Goal: Information Seeking & Learning: Compare options

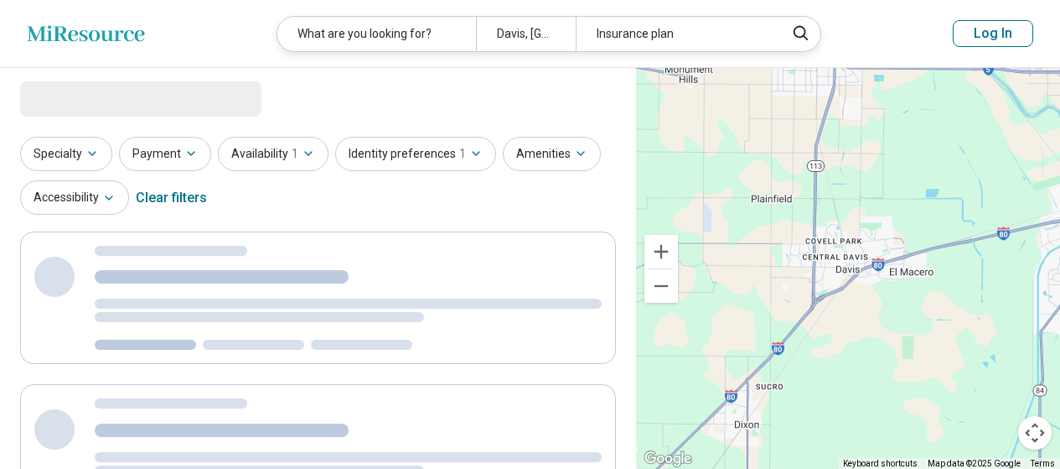
select select "***"
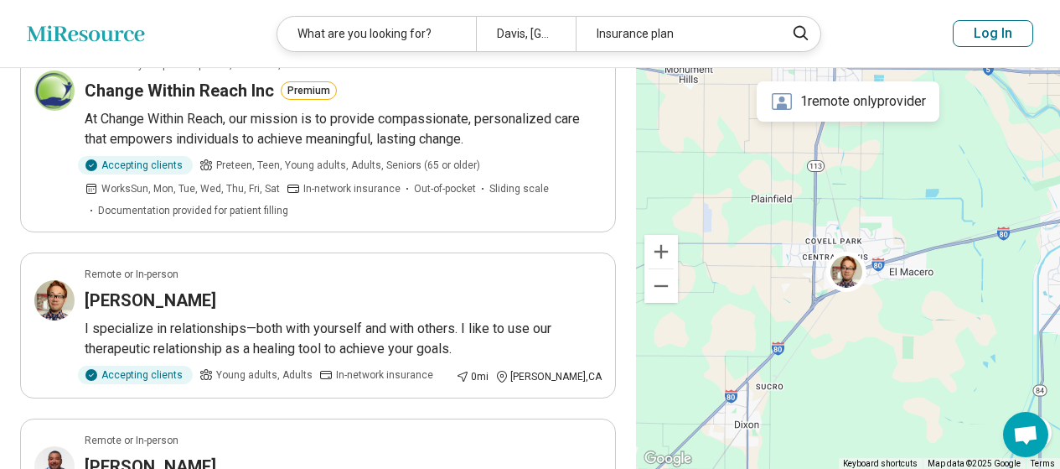
scroll to position [251, 0]
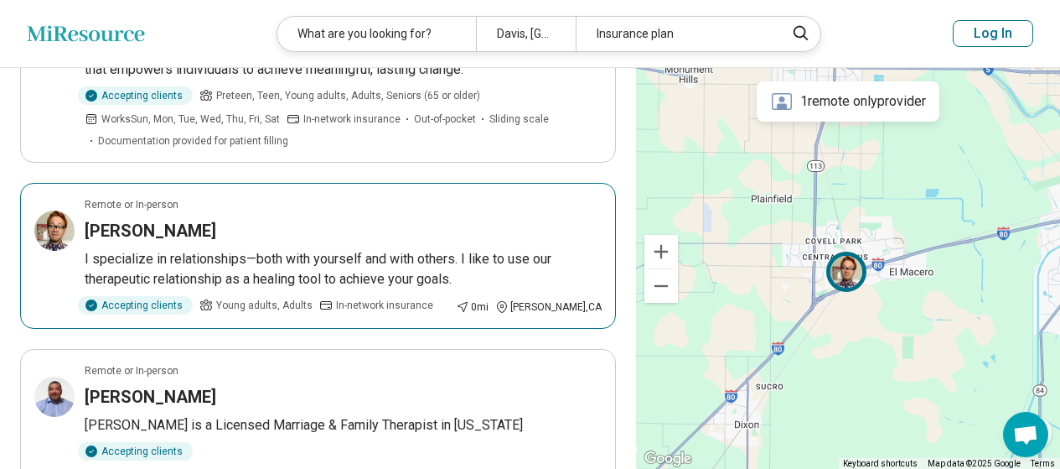
click at [156, 226] on h3 "[PERSON_NAME]" at bounding box center [151, 230] width 132 height 23
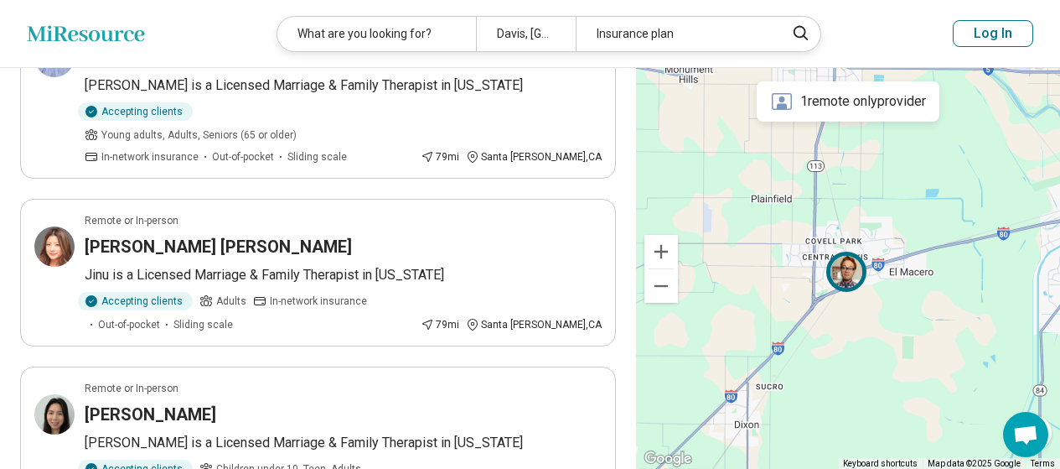
scroll to position [671, 0]
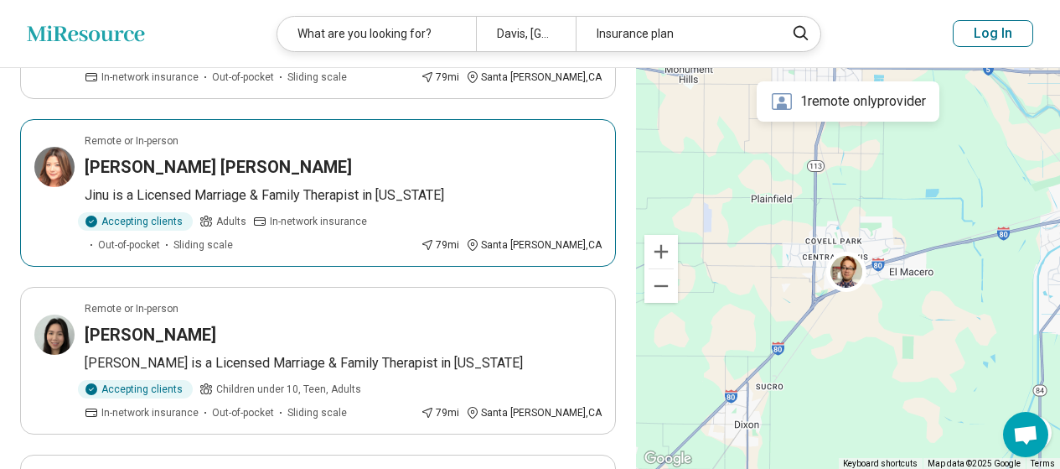
click at [91, 155] on h3 "Jinu Niki" at bounding box center [218, 166] width 267 height 23
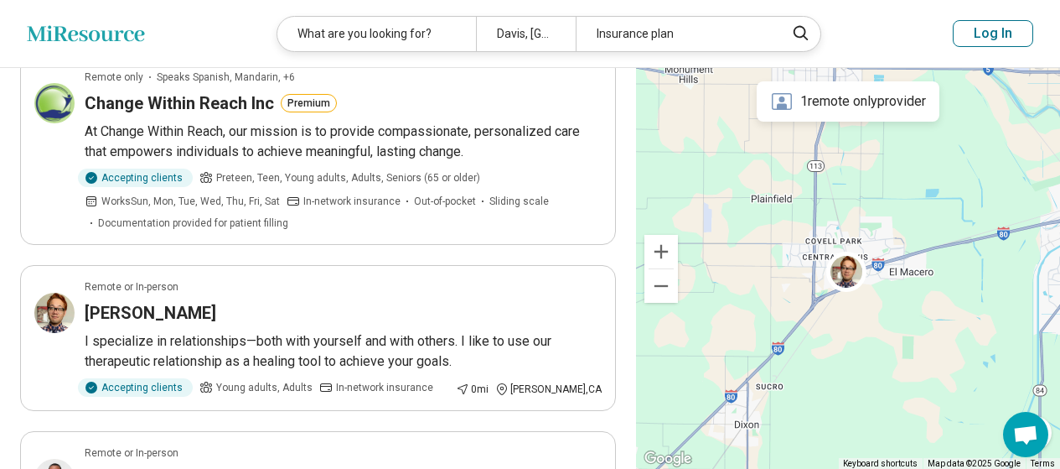
scroll to position [168, 0]
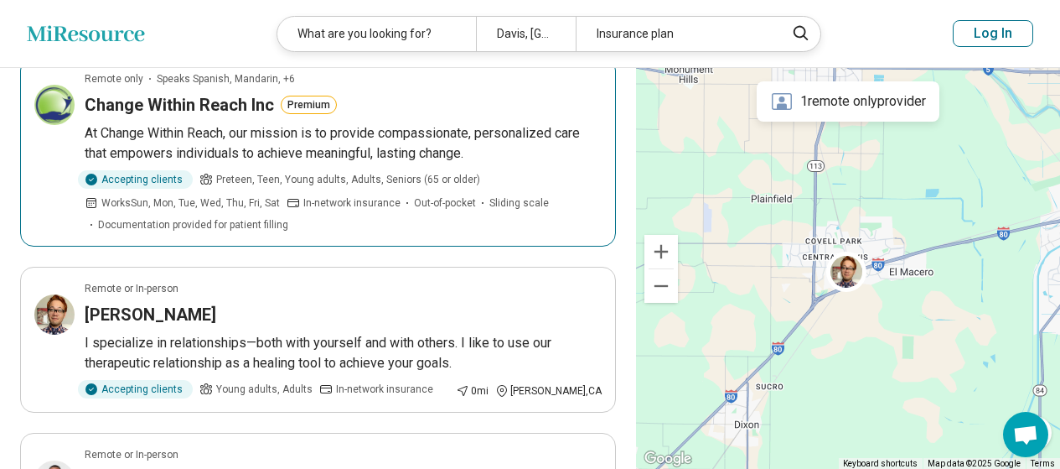
click at [244, 107] on h3 "Change Within Reach Inc" at bounding box center [179, 104] width 189 height 23
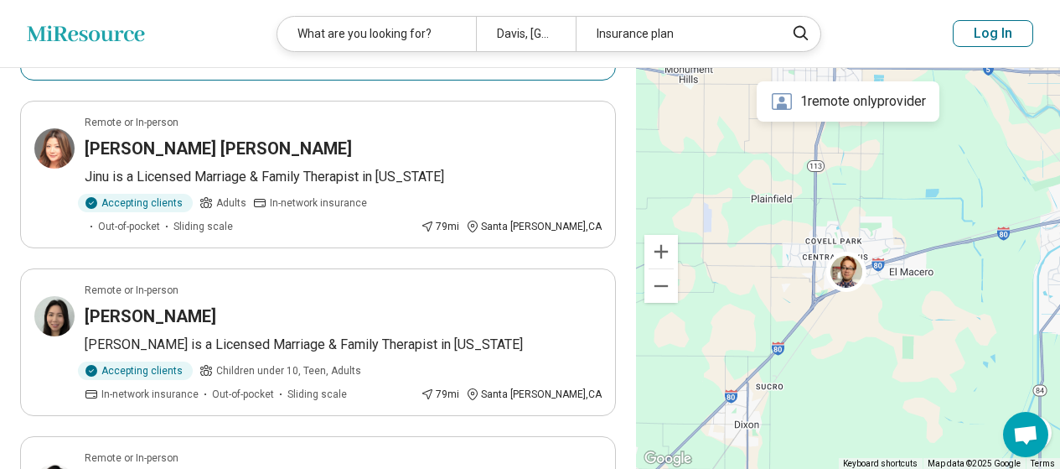
scroll to position [754, 0]
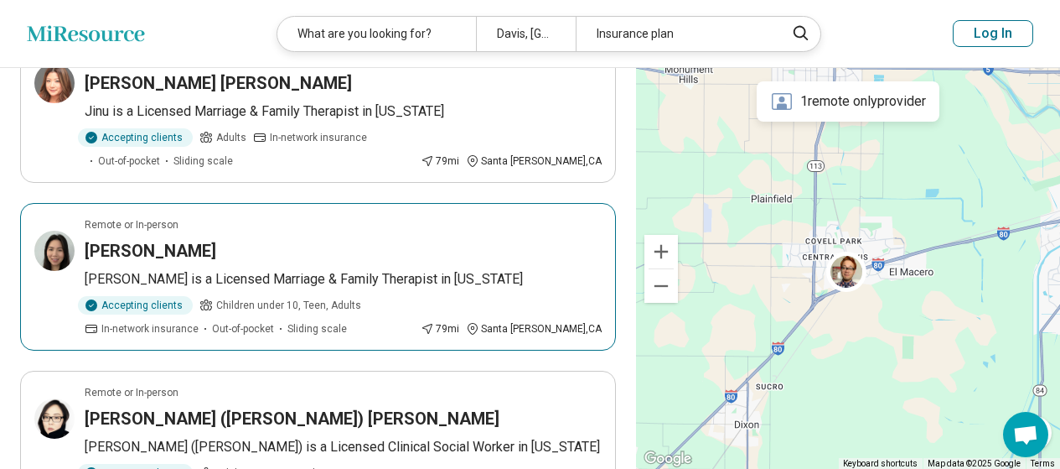
click at [145, 239] on h3 "Katrina Trinh" at bounding box center [151, 250] width 132 height 23
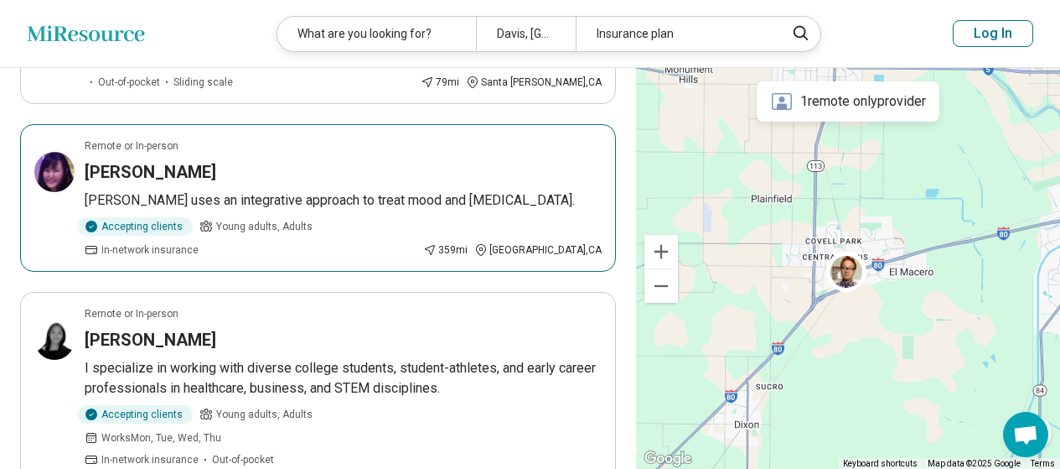
scroll to position [1174, 0]
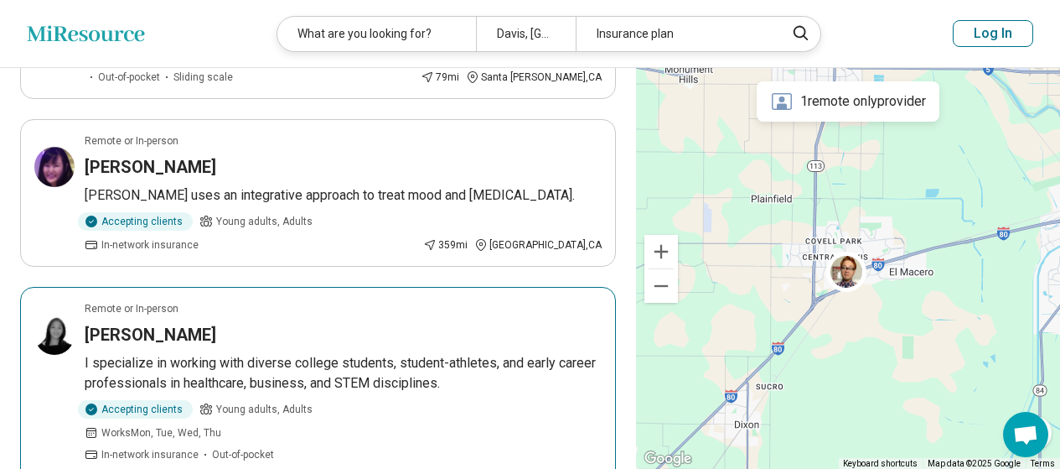
click at [133, 323] on h3 "Carol M. Lazo" at bounding box center [151, 334] width 132 height 23
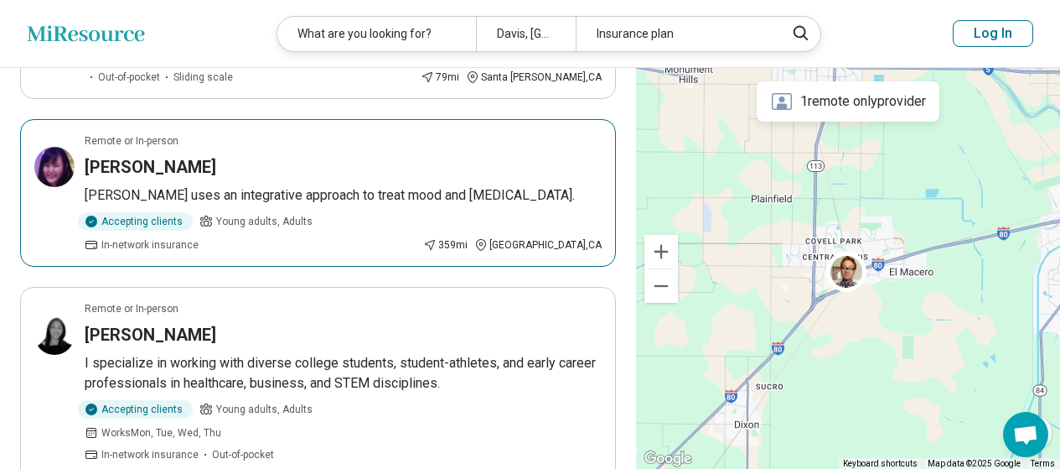
click at [144, 155] on h3 "Lydia Liu" at bounding box center [151, 166] width 132 height 23
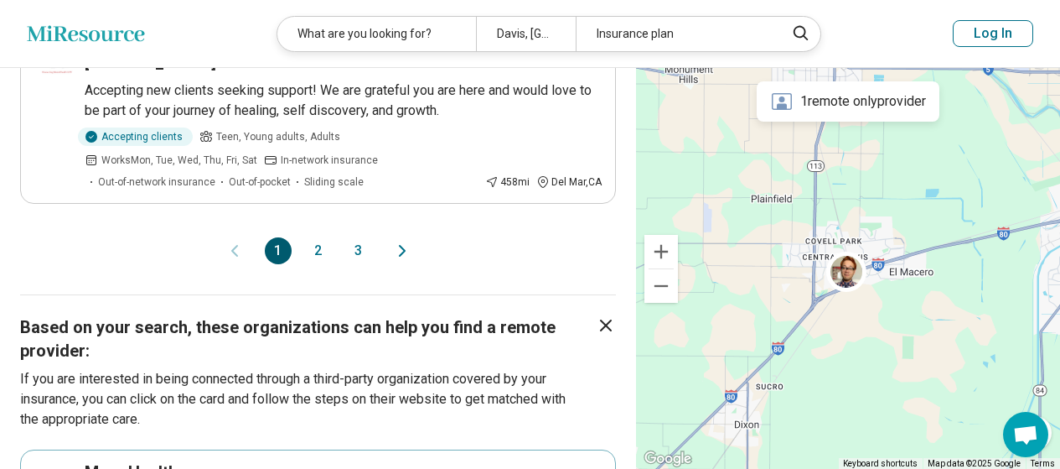
scroll to position [1844, 0]
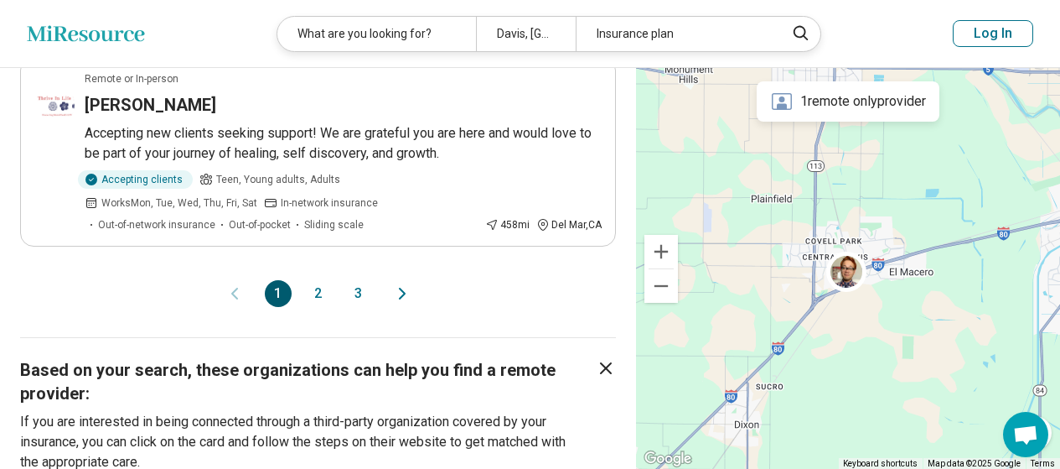
click at [314, 280] on button "2" at bounding box center [318, 293] width 27 height 27
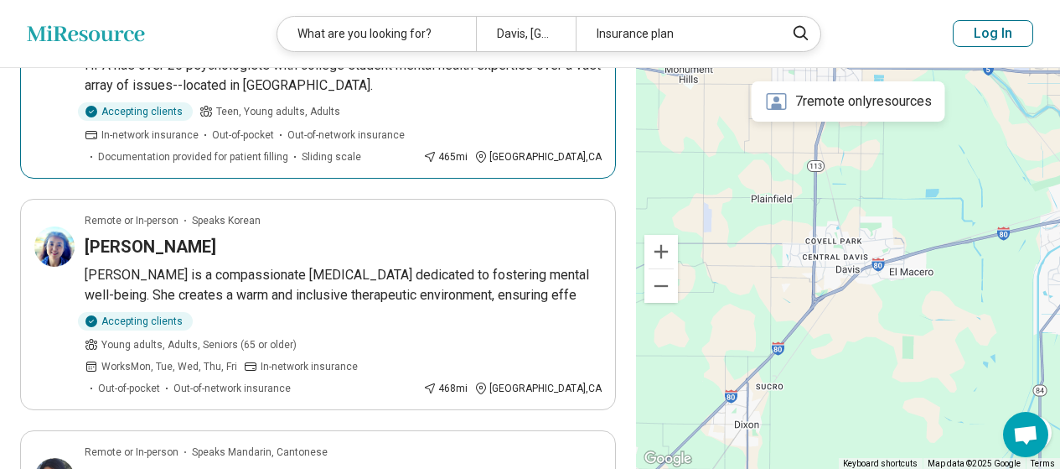
scroll to position [251, 0]
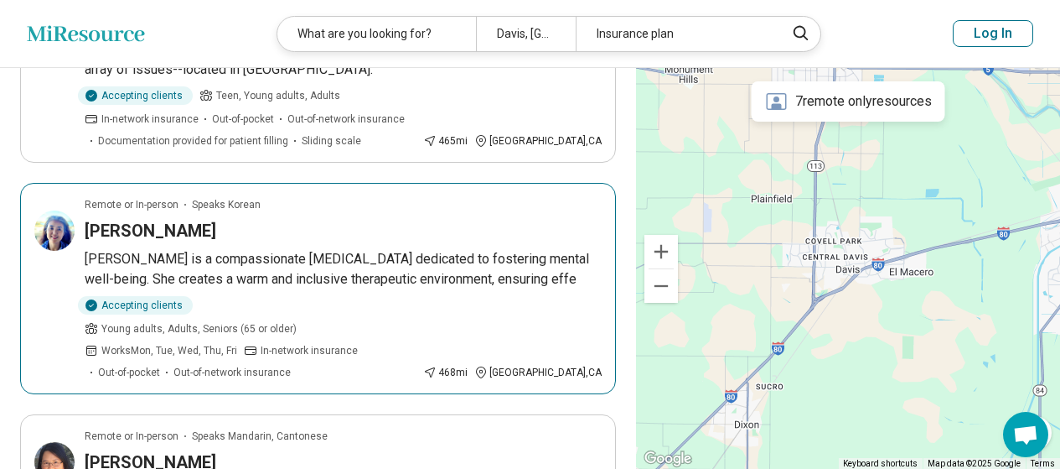
click at [153, 231] on h3 "Jeongmi Moon" at bounding box center [151, 230] width 132 height 23
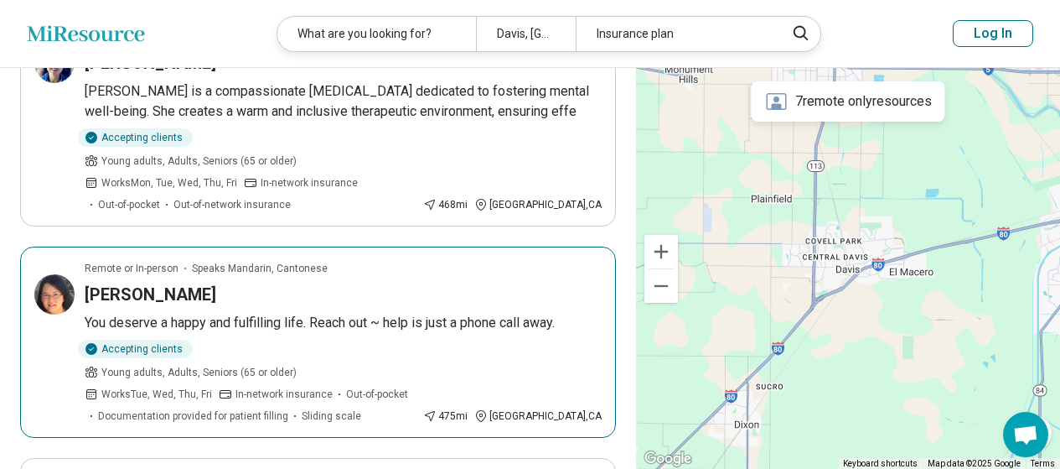
scroll to position [587, 0]
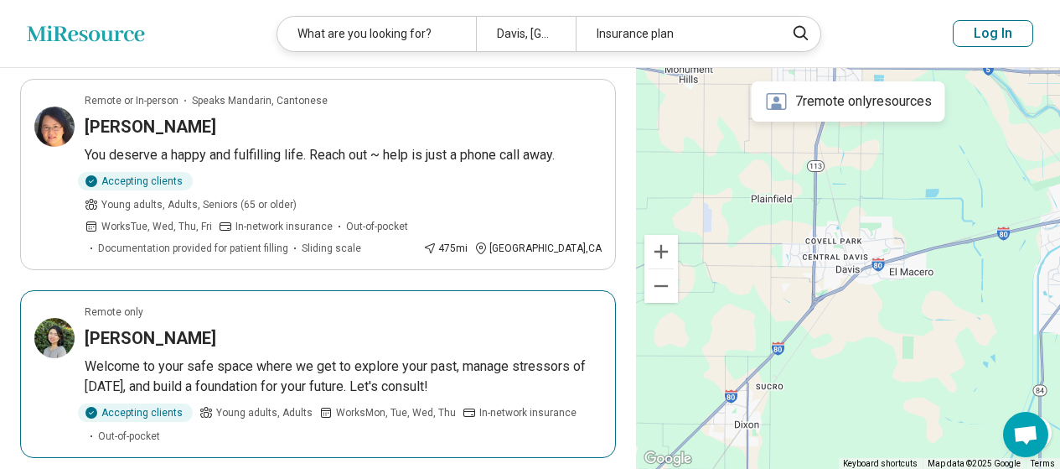
click at [137, 326] on h3 "Lorna Liu" at bounding box center [151, 337] width 132 height 23
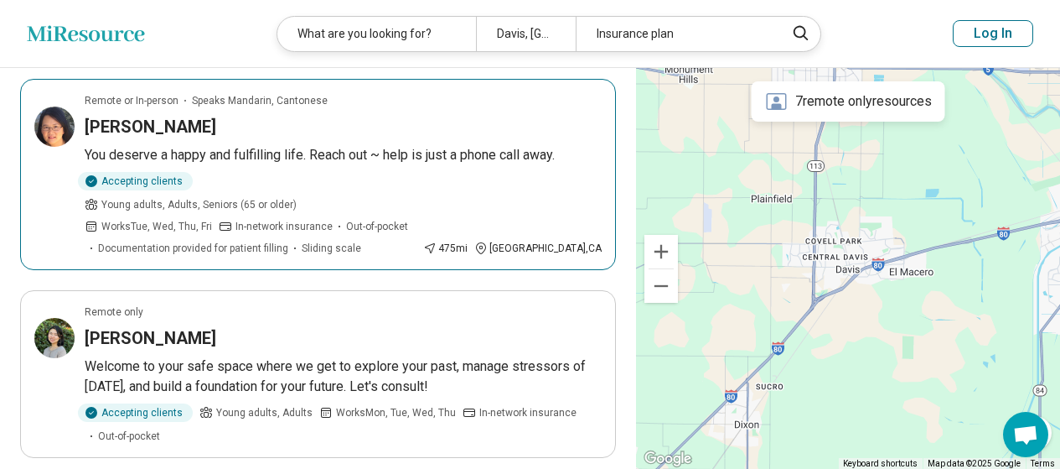
click at [128, 115] on h3 "Hiedi Chan" at bounding box center [151, 126] width 132 height 23
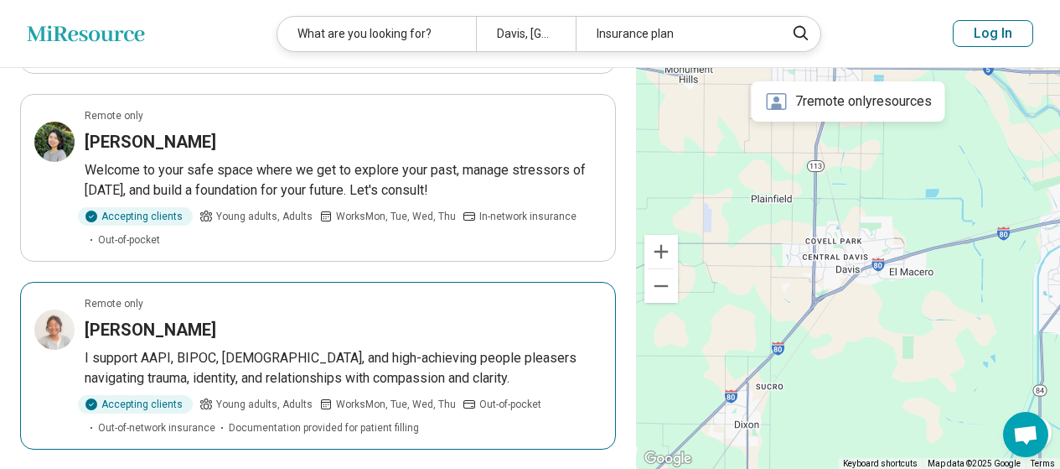
scroll to position [922, 0]
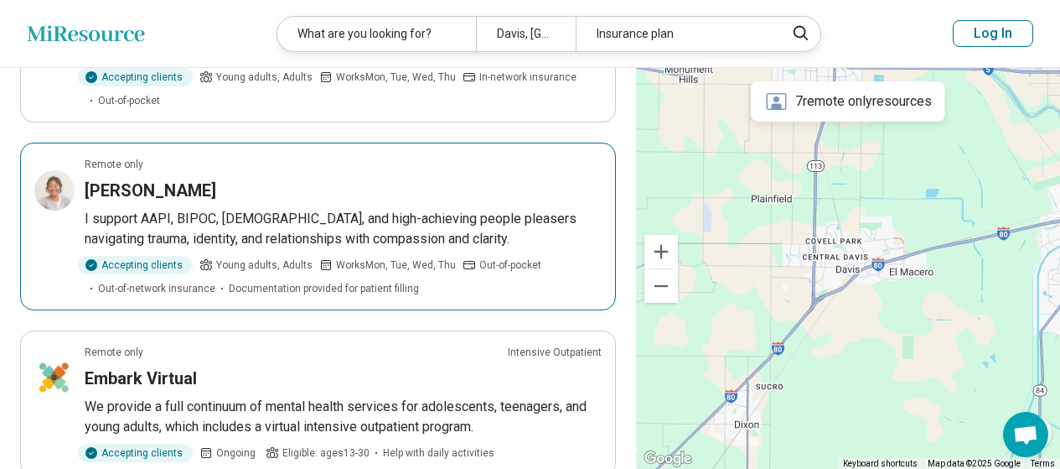
click at [135, 179] on h3 "Corinna Sales" at bounding box center [151, 190] width 132 height 23
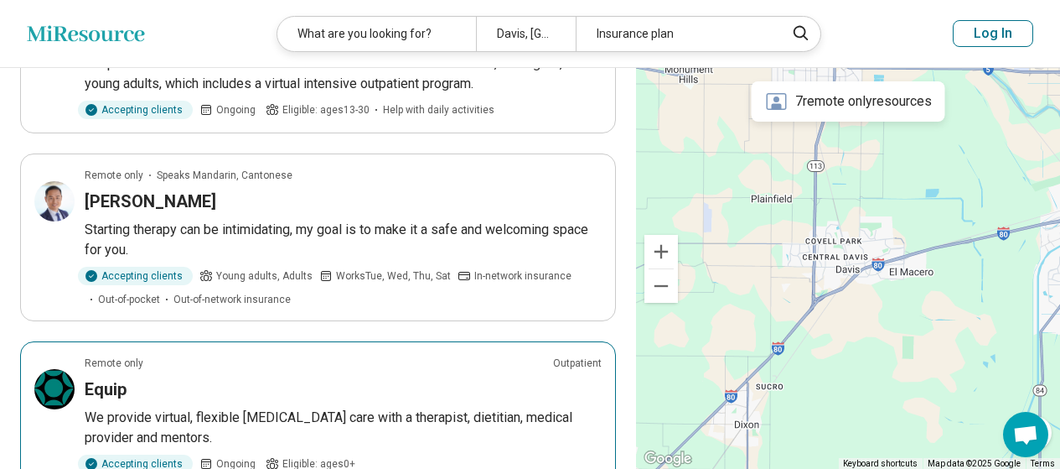
scroll to position [1257, 0]
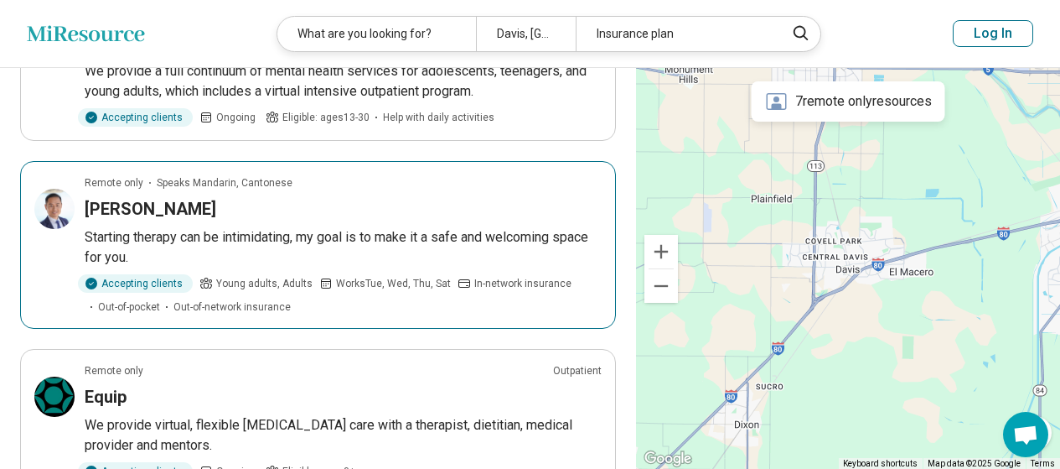
click at [171, 197] on h3 "Raymomd Peng" at bounding box center [151, 208] width 132 height 23
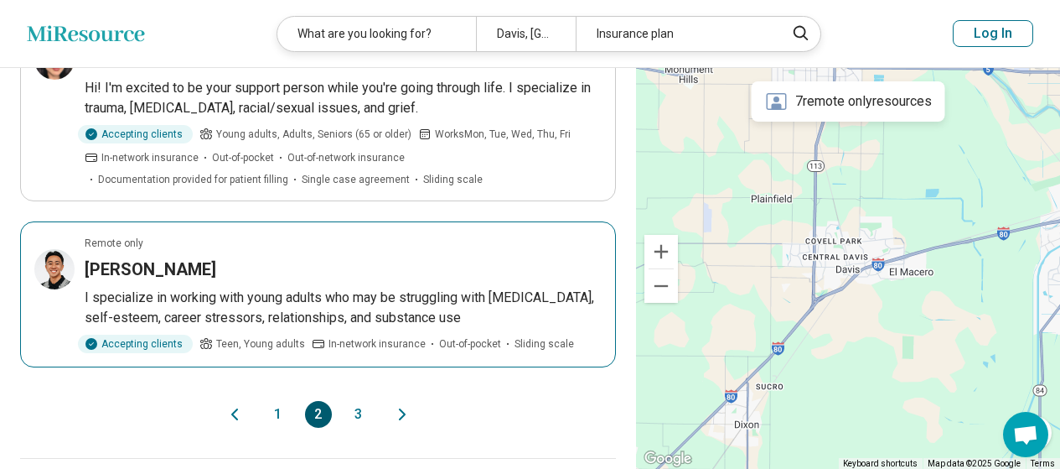
scroll to position [2012, 0]
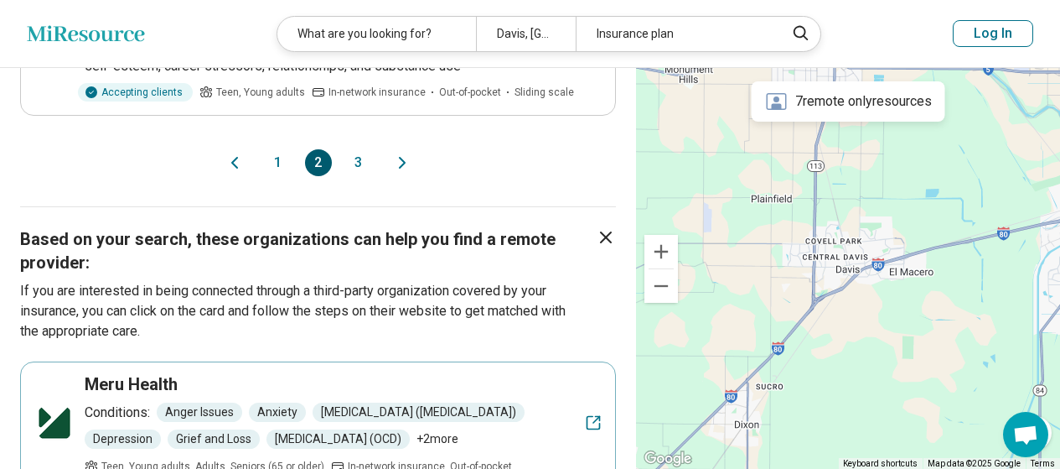
click at [353, 149] on button "3" at bounding box center [358, 162] width 27 height 27
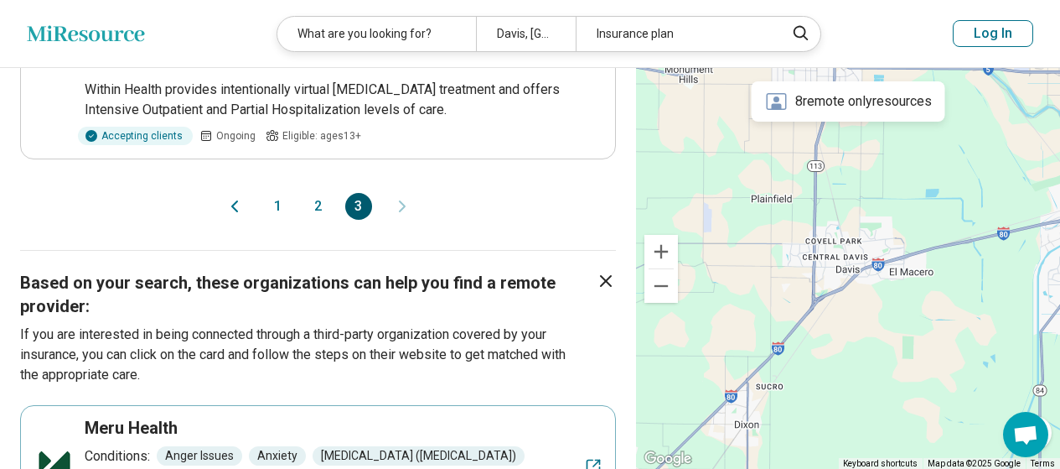
scroll to position [1509, 0]
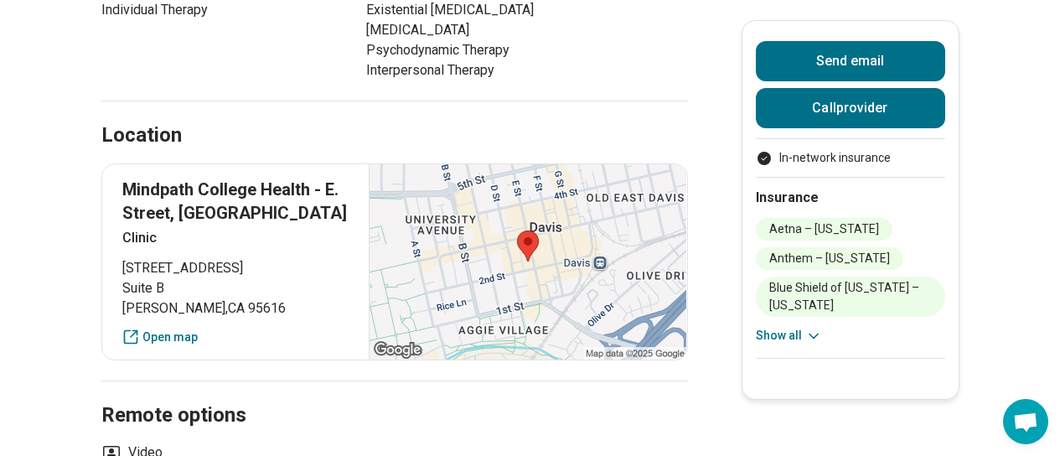
scroll to position [922, 0]
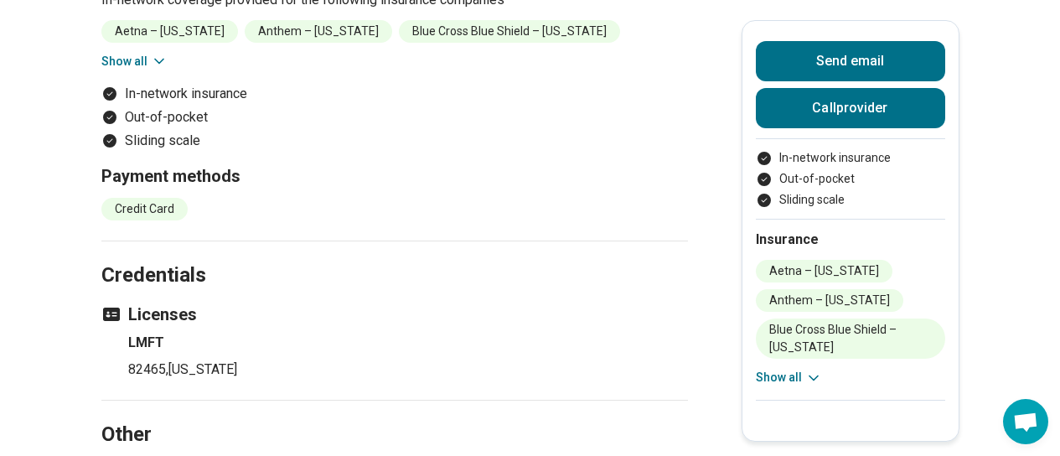
scroll to position [1425, 0]
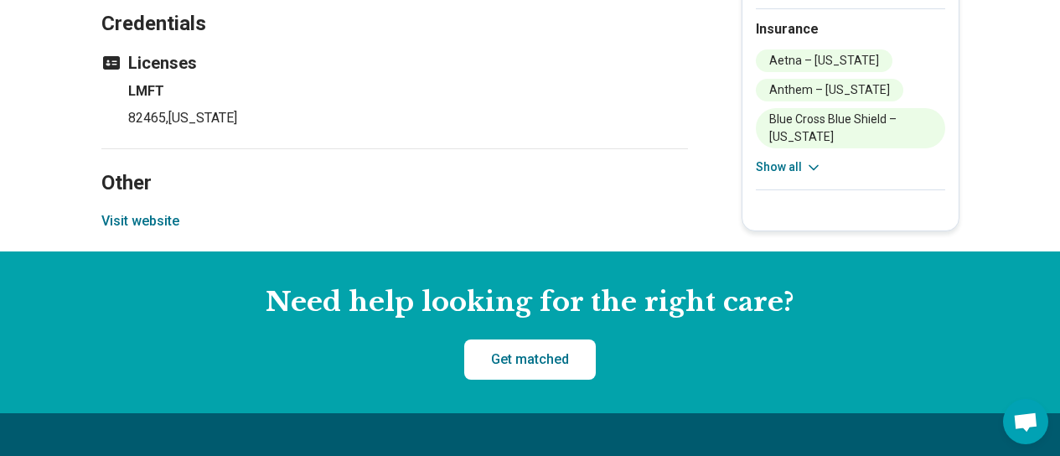
click at [117, 211] on button "Visit website" at bounding box center [140, 221] width 78 height 20
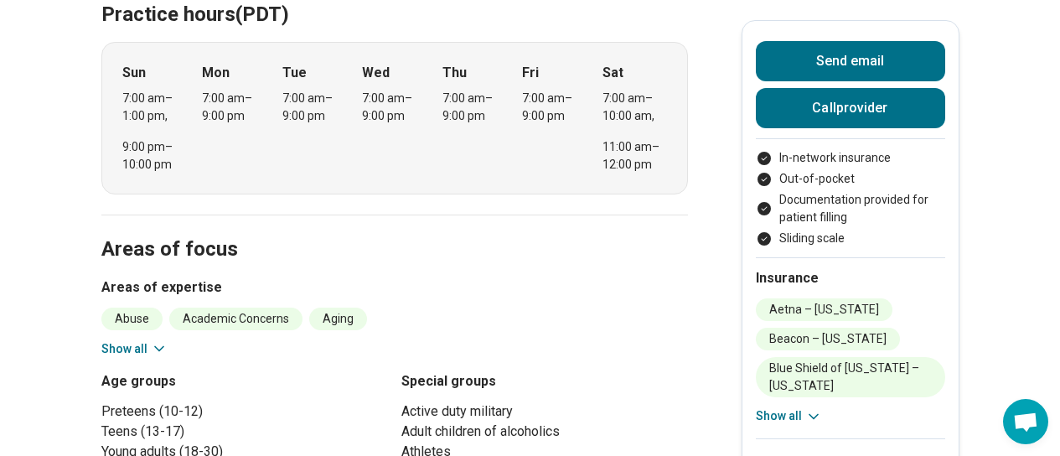
scroll to position [671, 0]
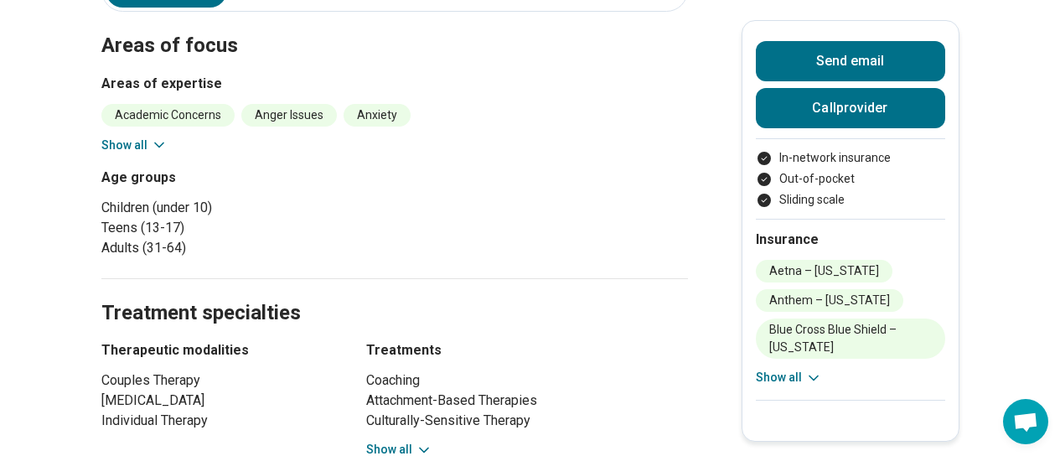
scroll to position [587, 0]
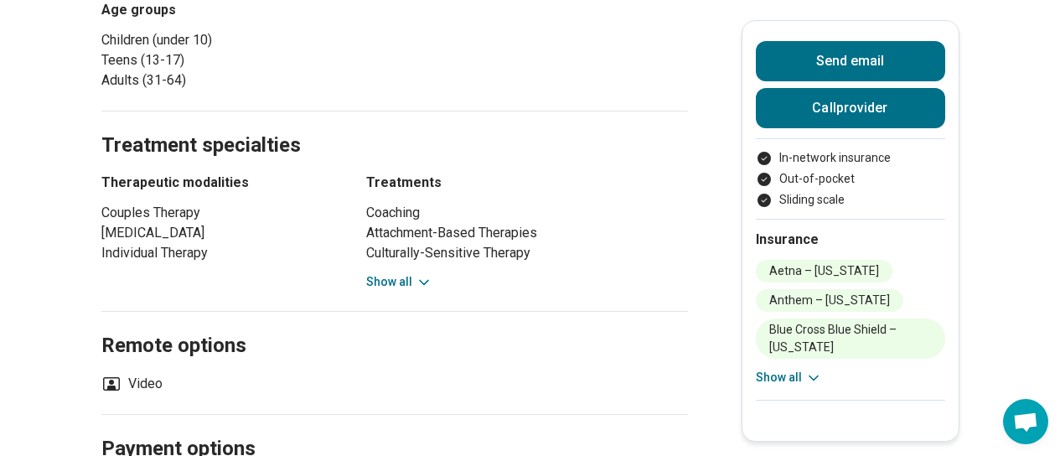
click at [397, 273] on button "Show all" at bounding box center [399, 282] width 66 height 18
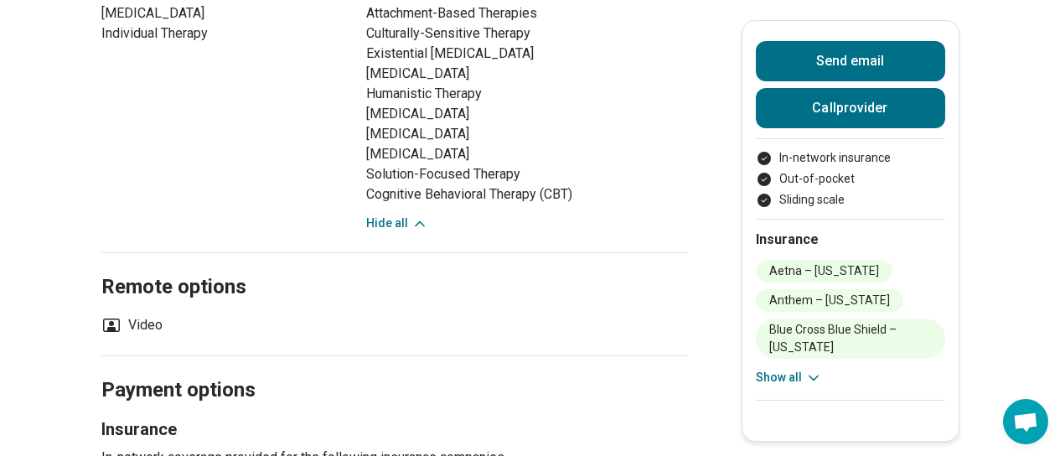
scroll to position [922, 0]
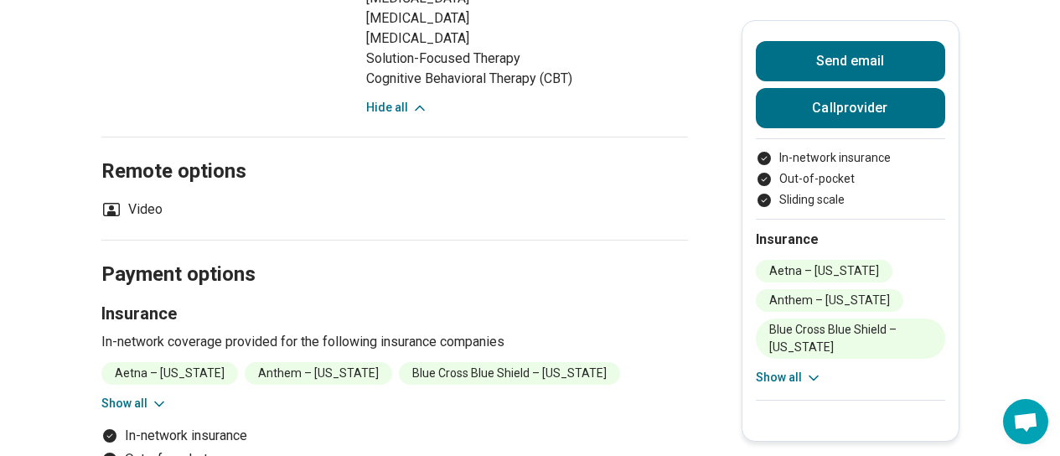
click at [795, 384] on button "Show all" at bounding box center [789, 378] width 66 height 18
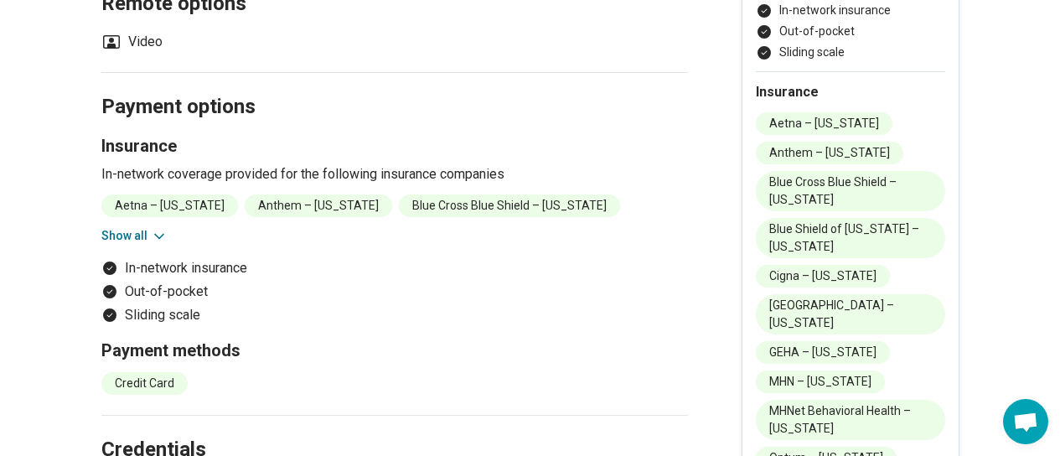
scroll to position [1341, 0]
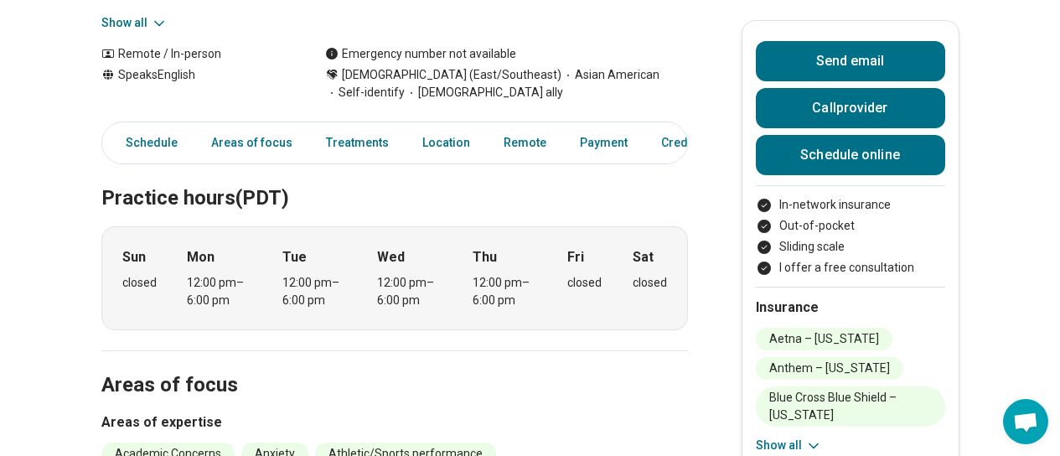
scroll to position [503, 0]
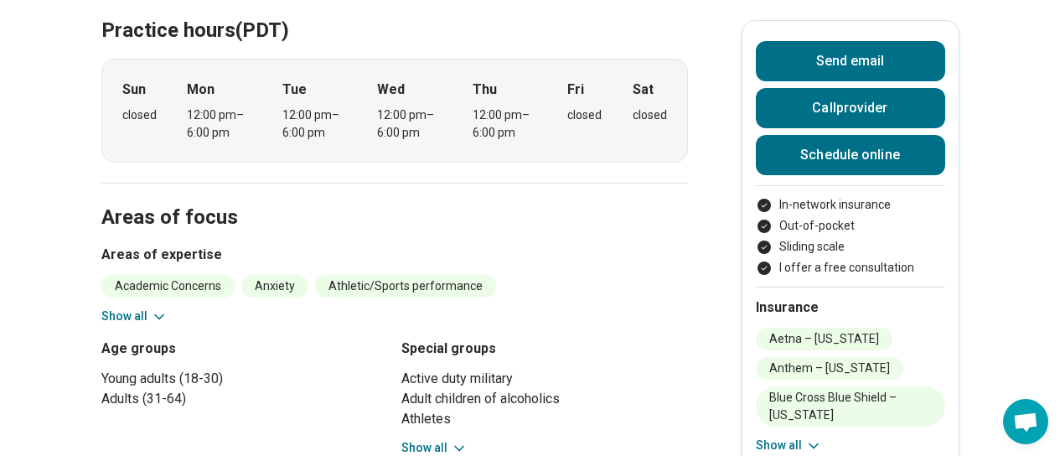
click at [156, 312] on icon at bounding box center [159, 316] width 17 height 17
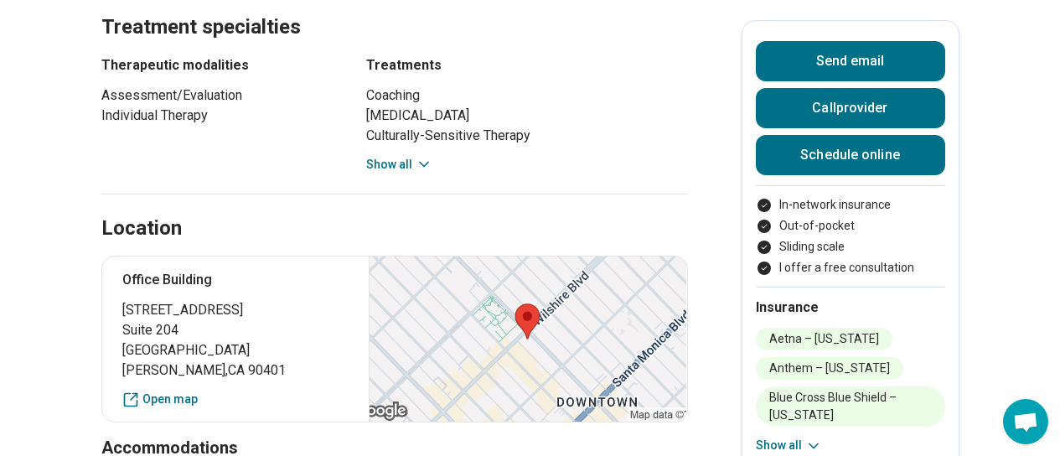
scroll to position [1174, 0]
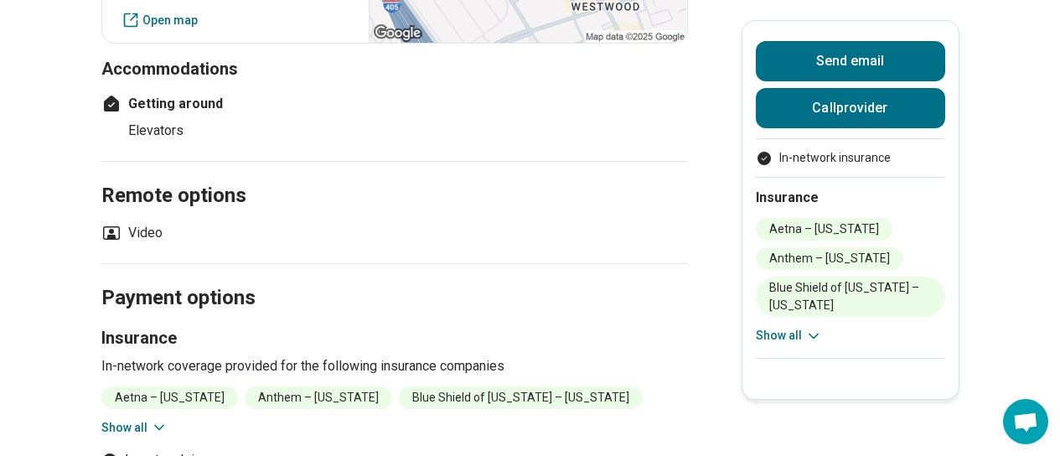
scroll to position [1425, 0]
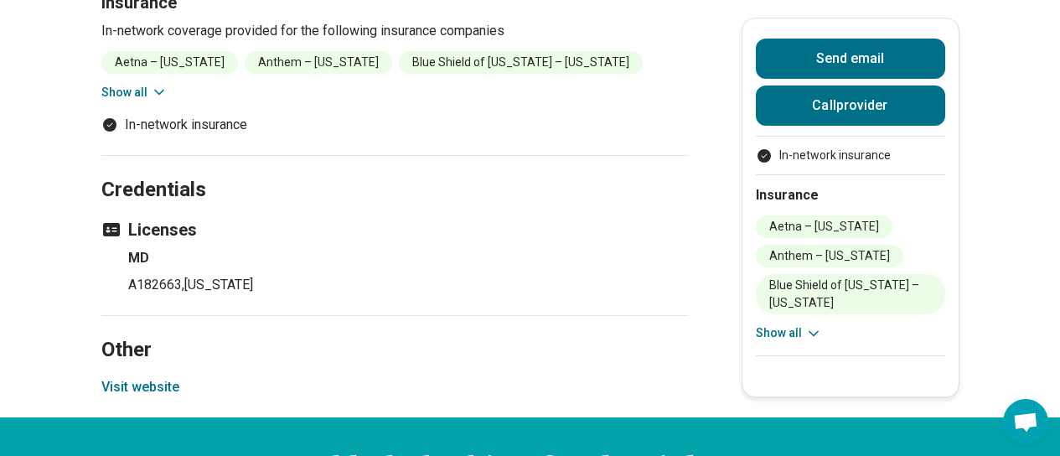
click at [161, 377] on button "Visit website" at bounding box center [140, 387] width 78 height 20
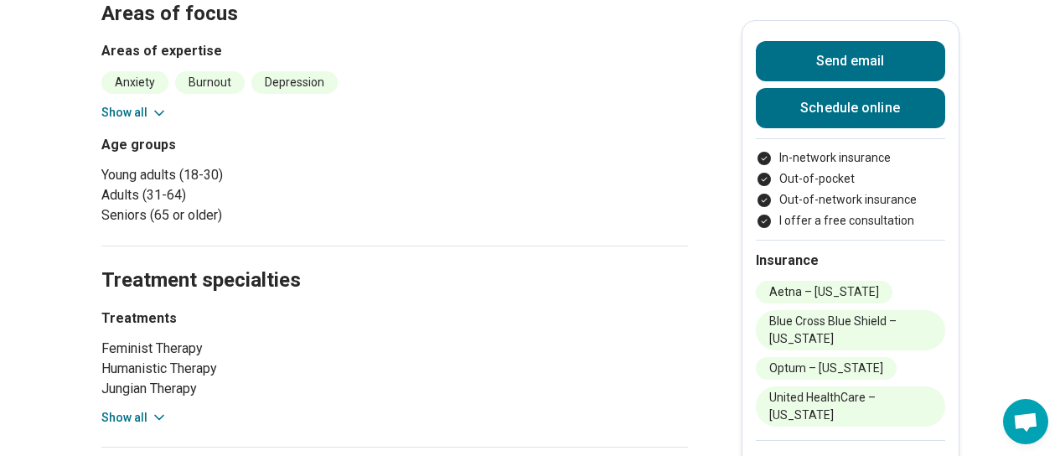
scroll to position [838, 0]
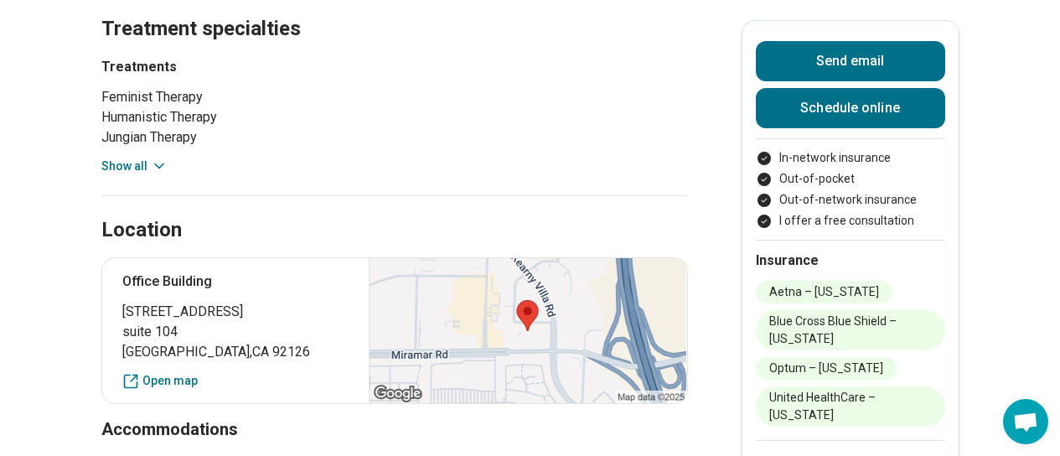
click at [138, 167] on button "Show all" at bounding box center [134, 167] width 66 height 18
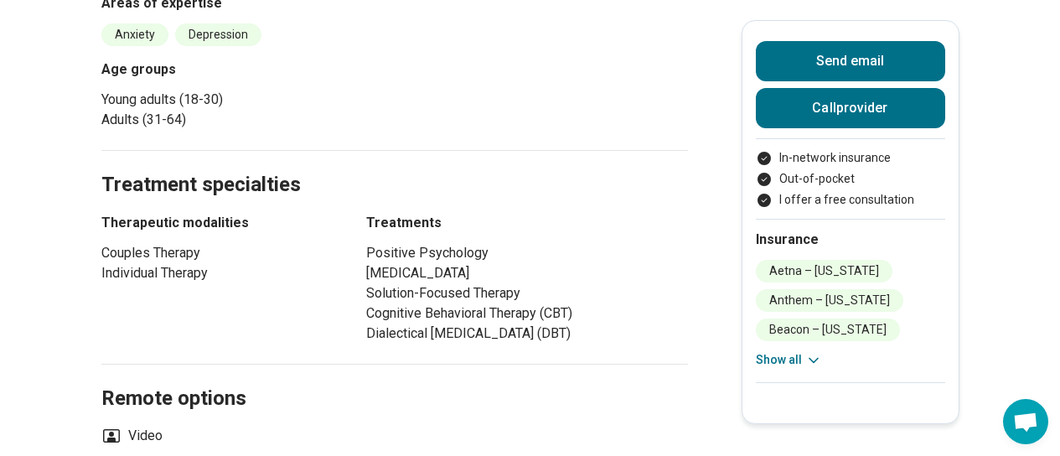
scroll to position [1006, 0]
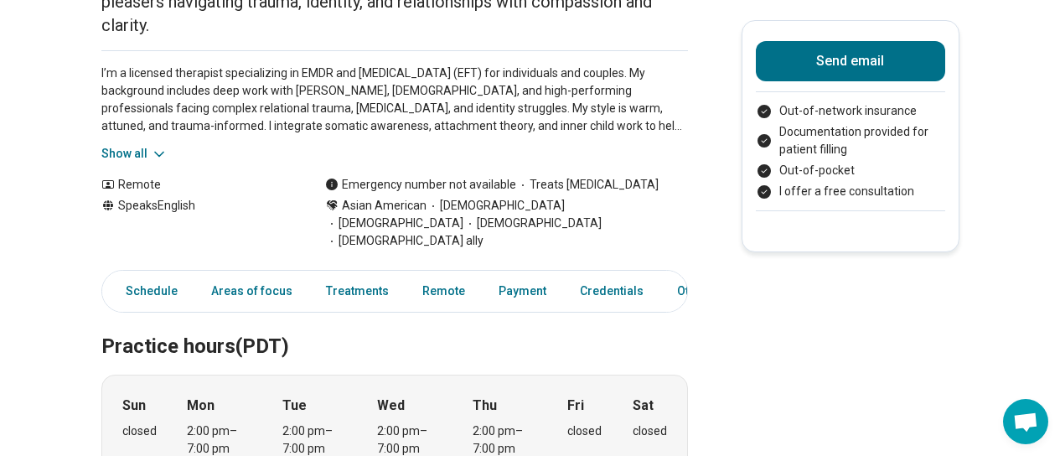
scroll to position [251, 0]
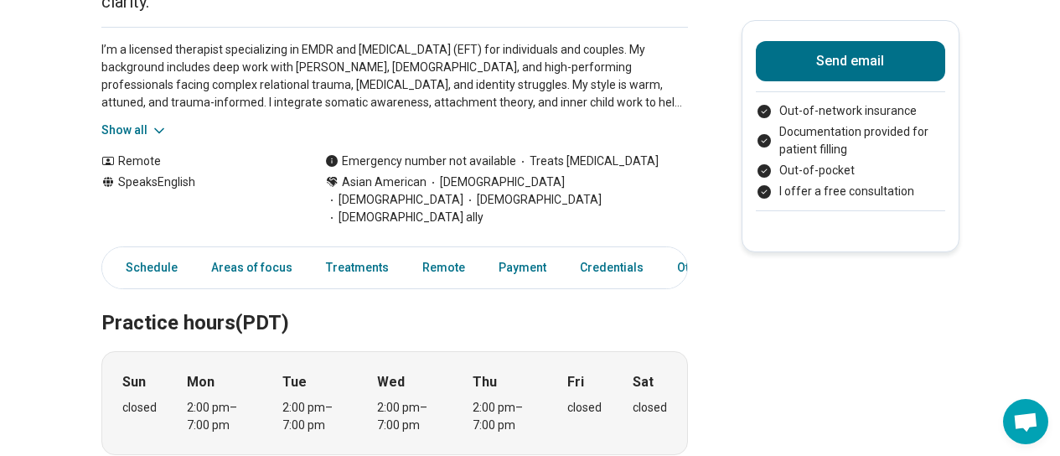
click at [113, 122] on button "Show all" at bounding box center [134, 131] width 66 height 18
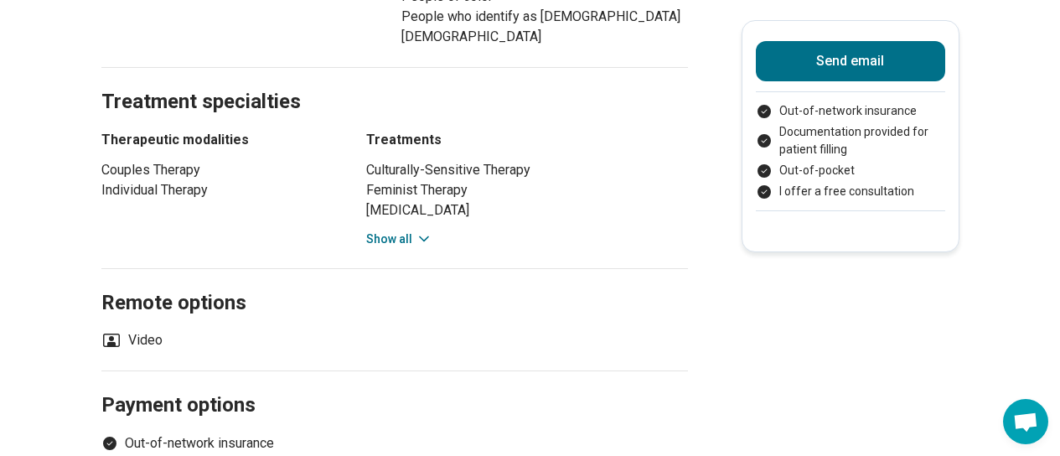
scroll to position [1257, 0]
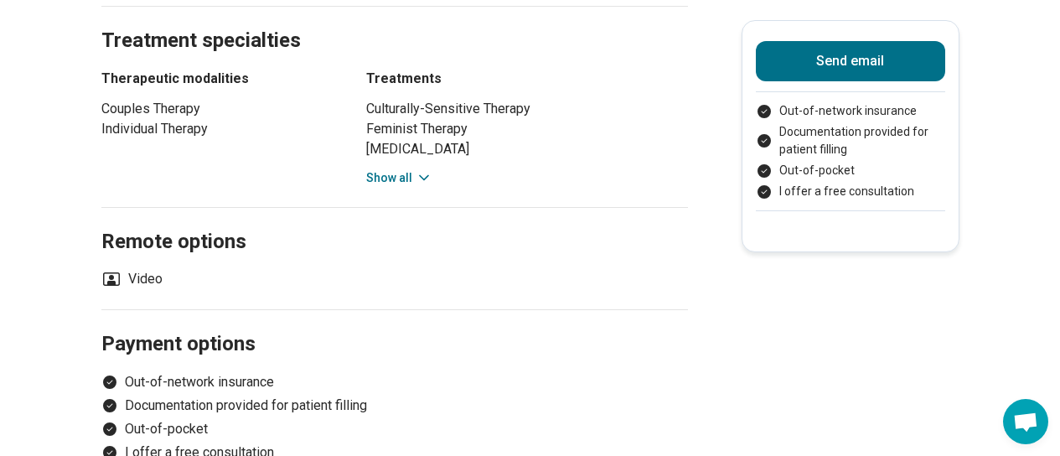
click at [388, 169] on button "Show all" at bounding box center [399, 178] width 66 height 18
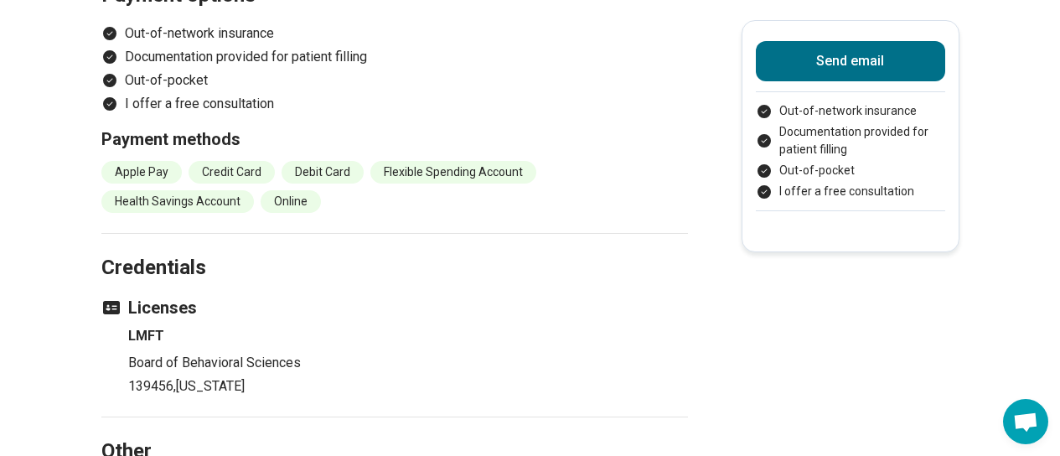
scroll to position [1760, 0]
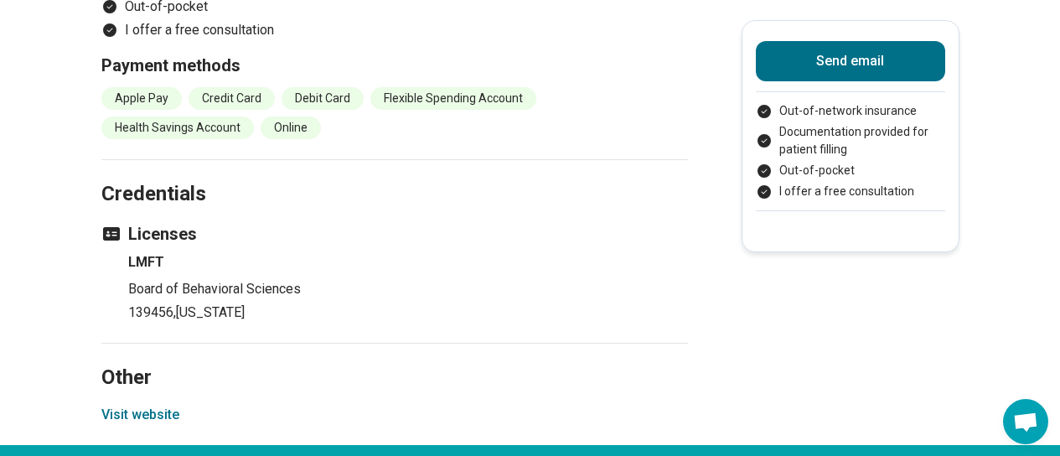
click at [127, 405] on button "Visit website" at bounding box center [140, 415] width 78 height 20
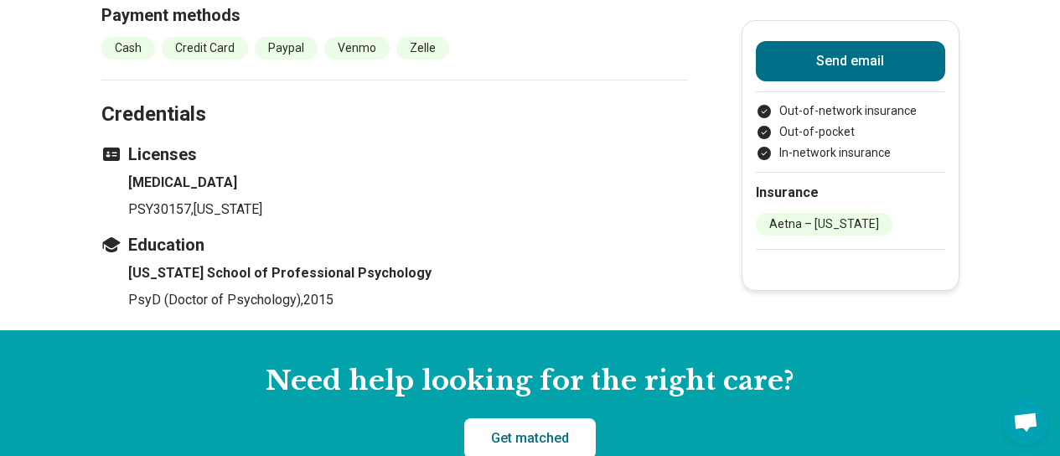
scroll to position [1425, 0]
